Goal: Information Seeking & Learning: Find specific fact

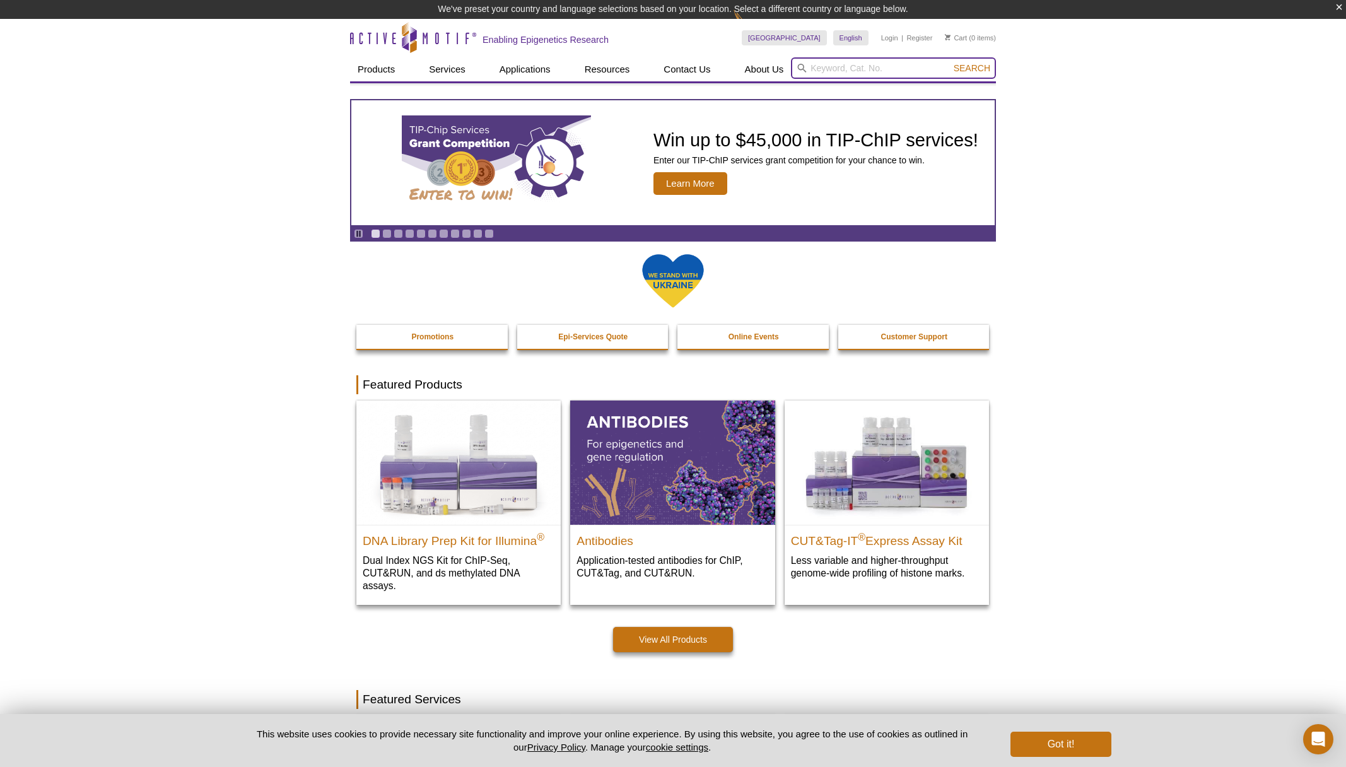
click at [839, 67] on input "search" at bounding box center [893, 67] width 205 height 21
type input "hmga1"
click at [972, 66] on button "Search" at bounding box center [972, 67] width 44 height 11
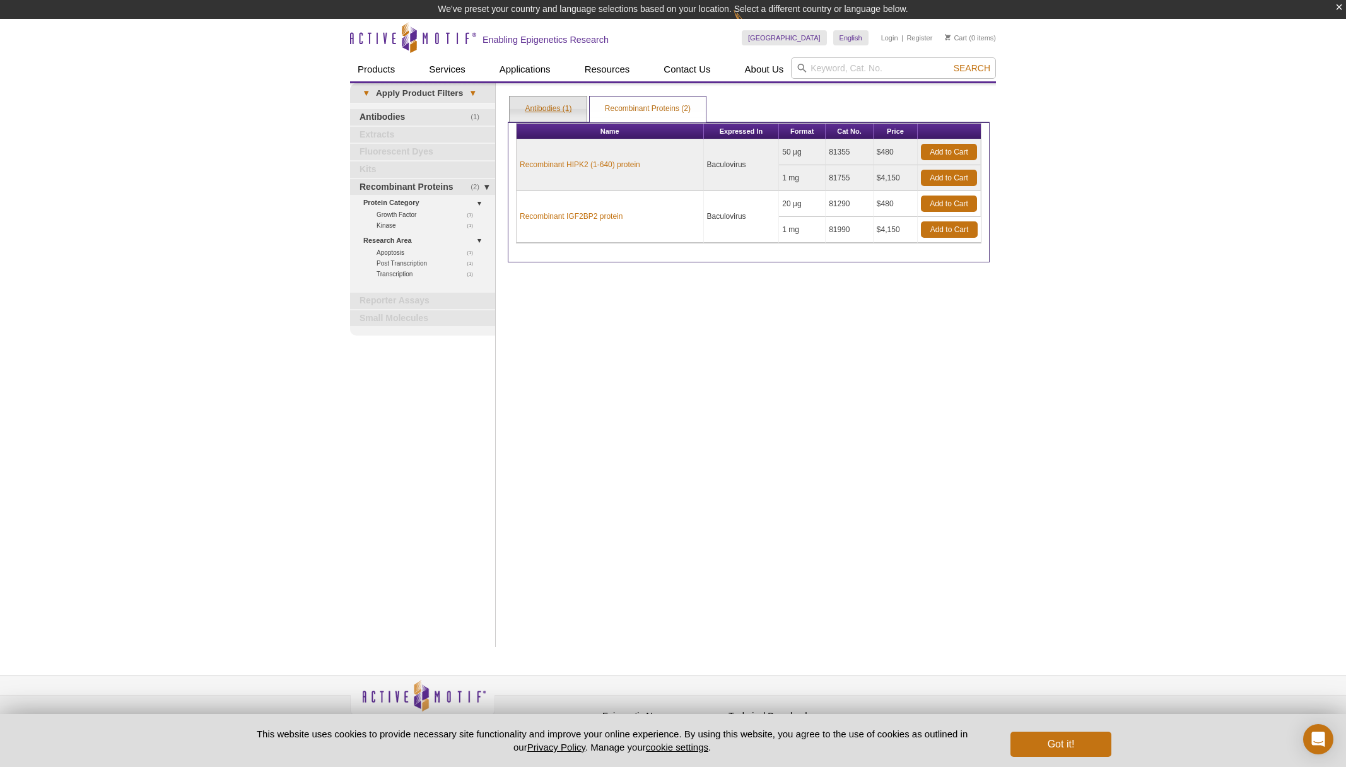
click at [544, 110] on link "Antibodies (1)" at bounding box center [548, 108] width 77 height 25
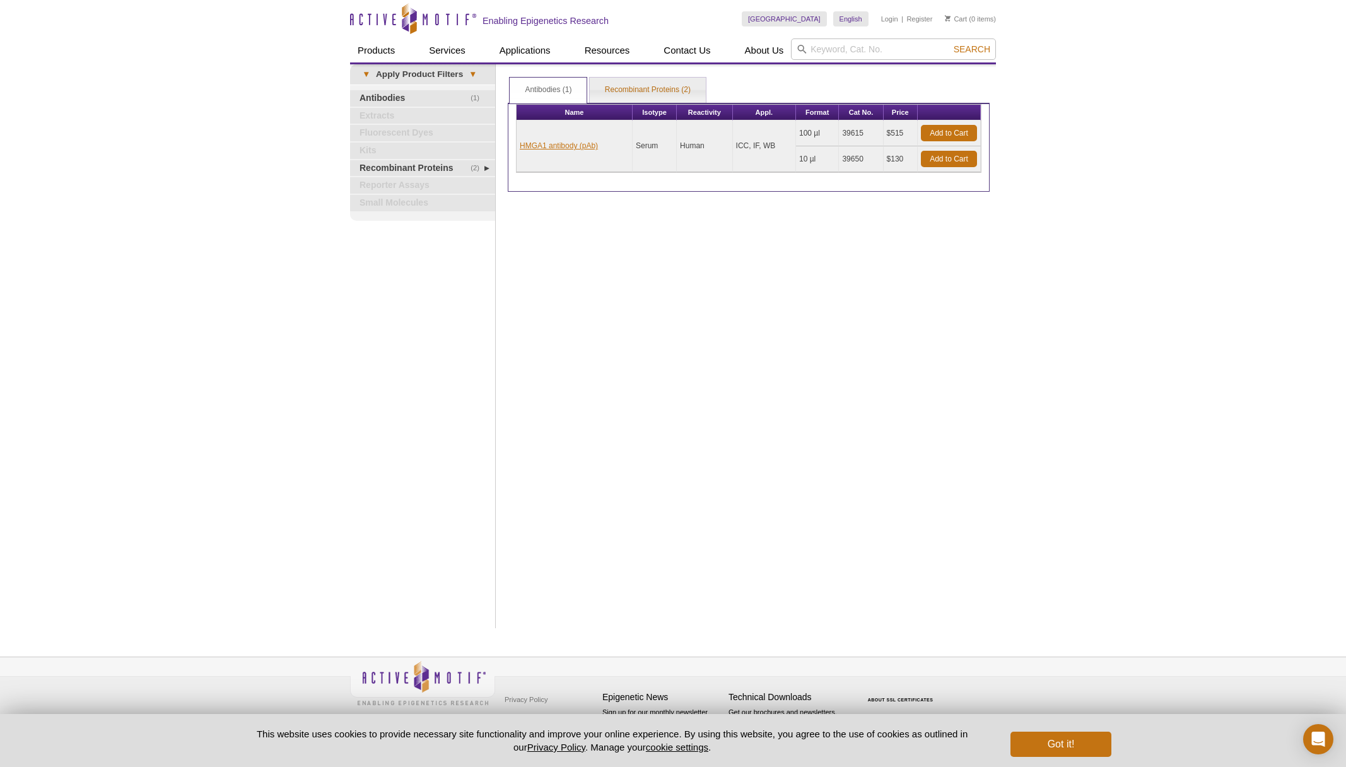
click at [563, 148] on link "HMGA1 antibody (pAb)" at bounding box center [559, 145] width 78 height 11
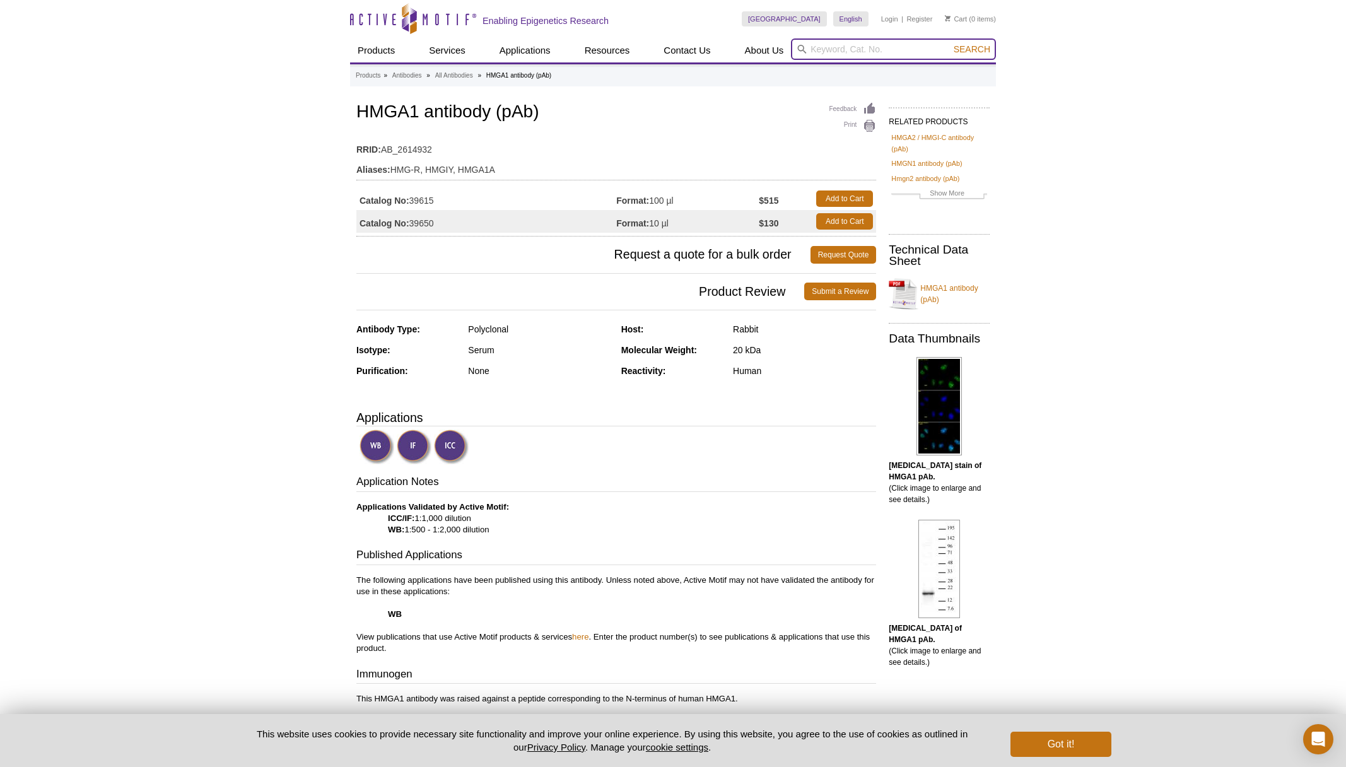
click at [855, 46] on input "search" at bounding box center [893, 48] width 205 height 21
type input "hmga2"
click at [972, 49] on button "Search" at bounding box center [972, 49] width 44 height 11
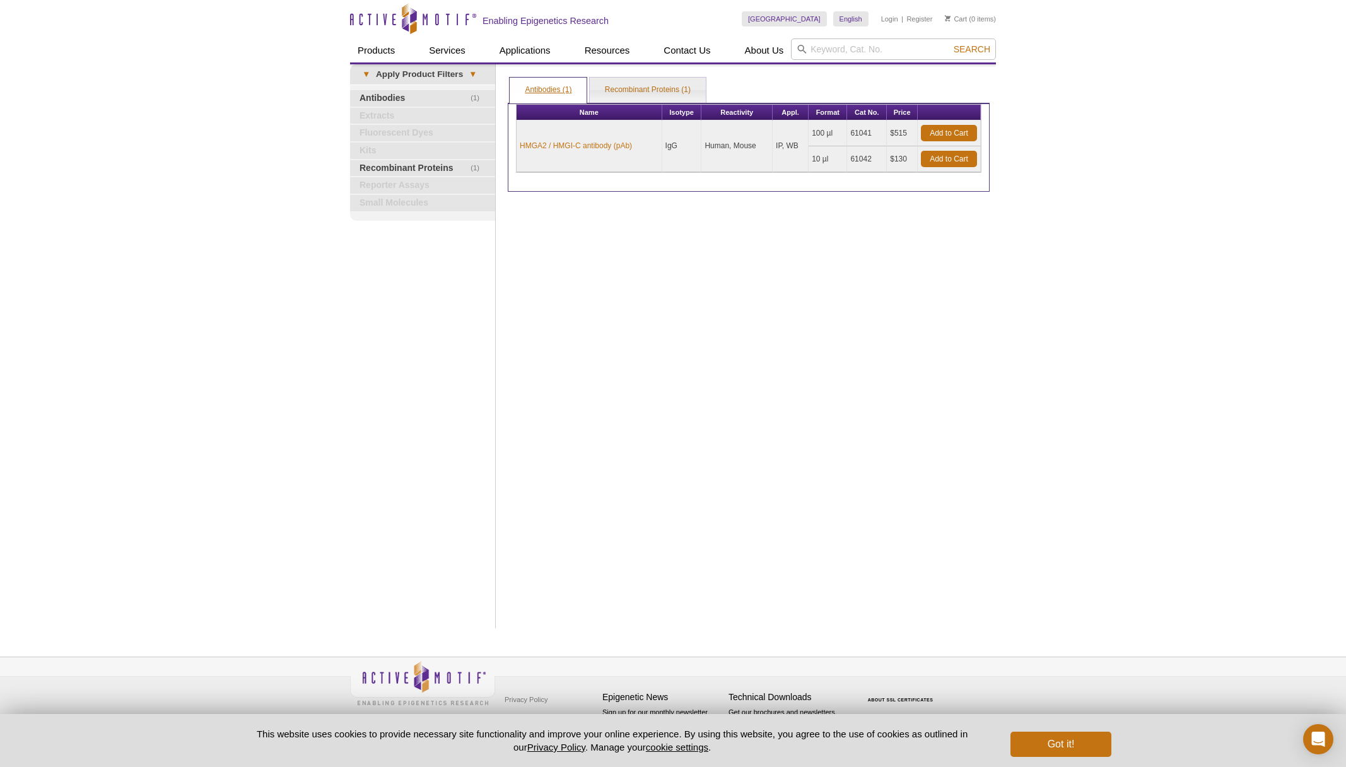
click at [550, 88] on link "Antibodies (1)" at bounding box center [548, 90] width 77 height 25
click at [553, 88] on link "Antibodies (1)" at bounding box center [548, 90] width 77 height 25
click at [554, 90] on link "Antibodies (1)" at bounding box center [548, 90] width 77 height 25
click at [581, 148] on link "HMGA2 / HMGI-C antibody (pAb)" at bounding box center [576, 145] width 112 height 11
